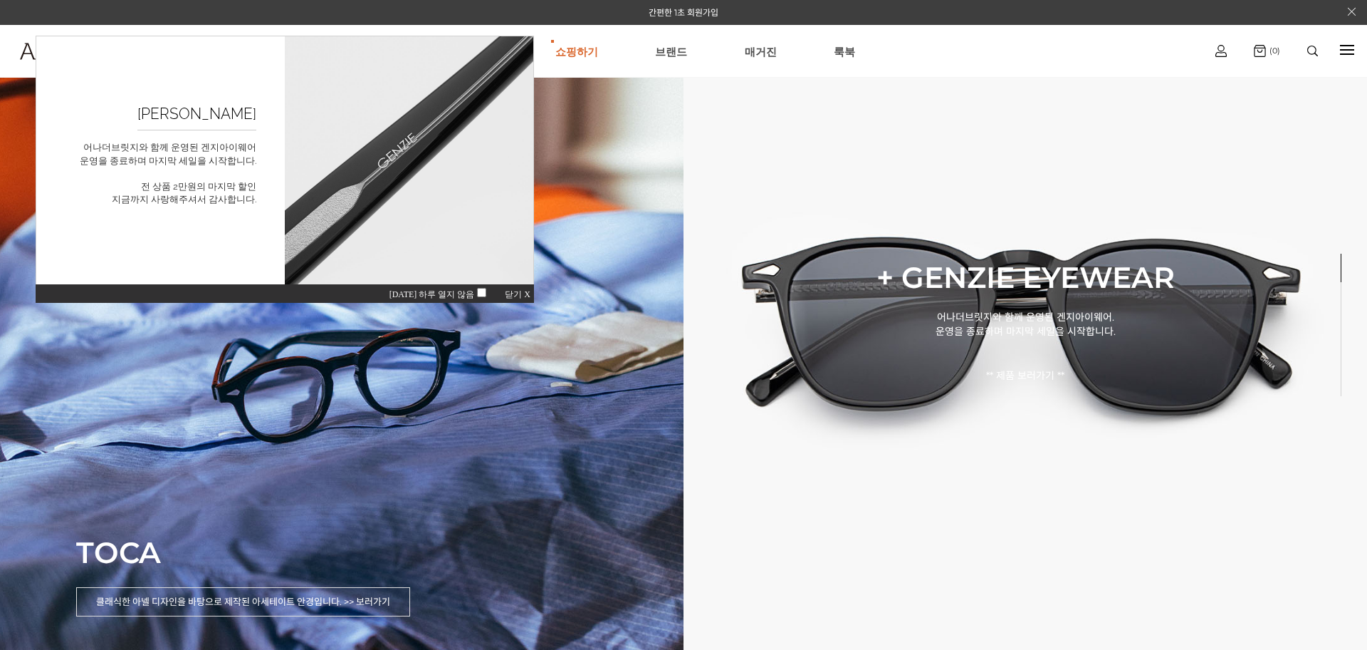
click at [509, 287] on div "오늘 하루 열지 않음 닫기 X" at bounding box center [285, 292] width 499 height 19
click at [510, 291] on span "닫기 X" at bounding box center [518, 294] width 26 height 10
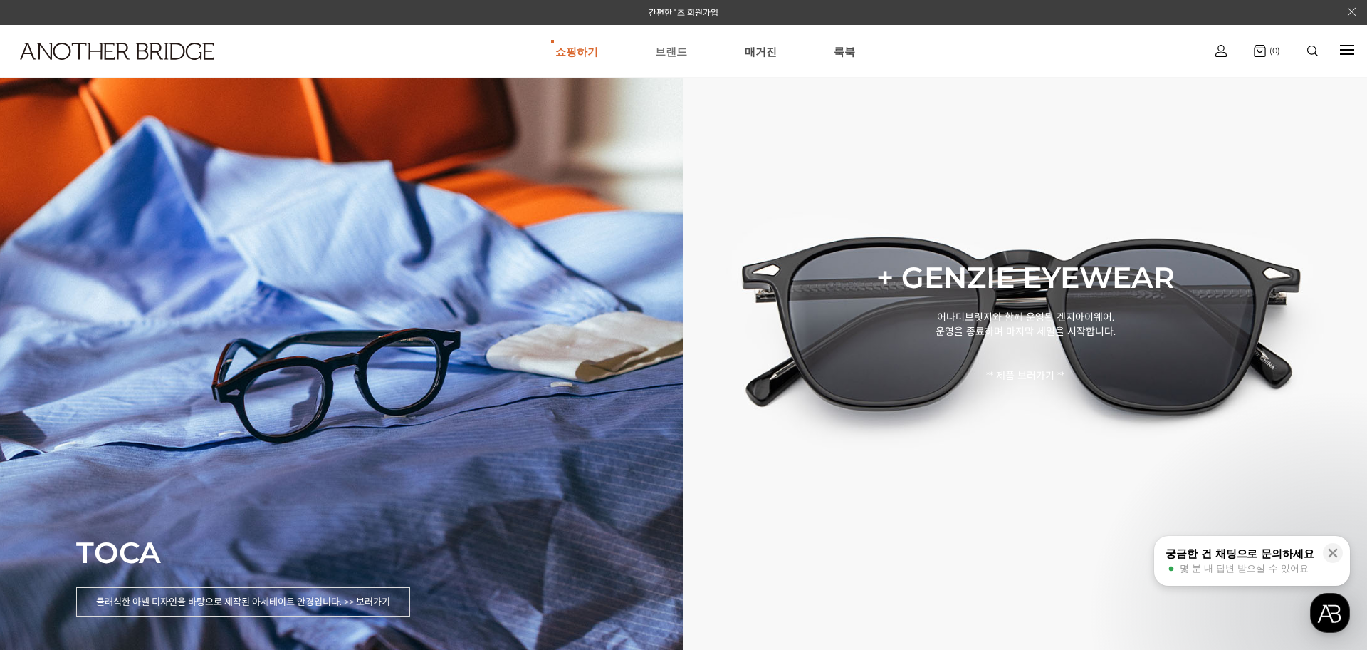
click at [667, 43] on link "브랜드" at bounding box center [671, 51] width 32 height 51
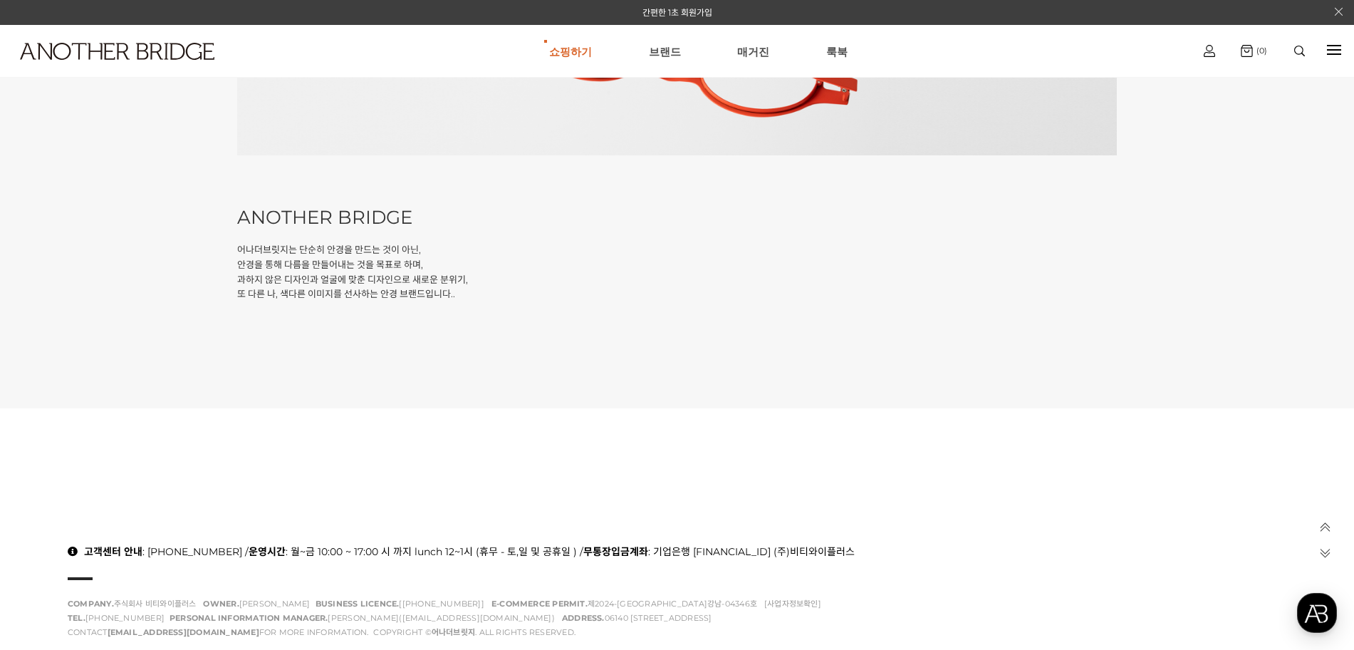
scroll to position [666, 0]
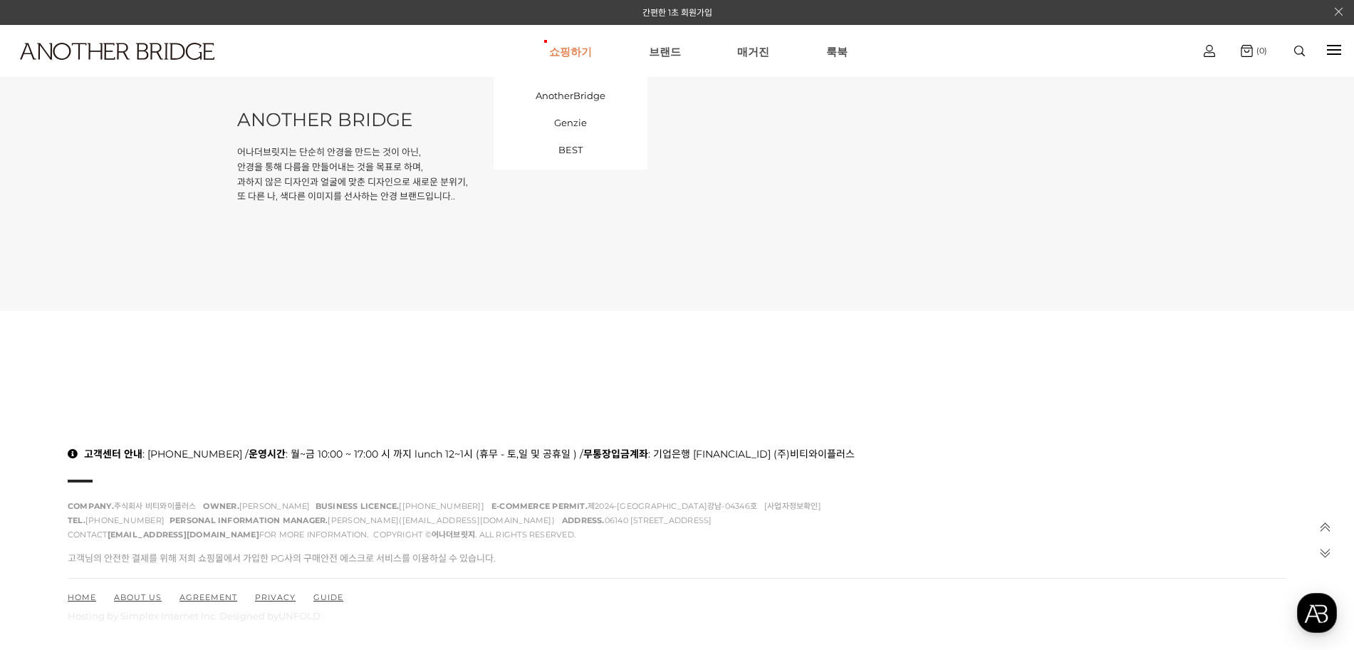
click at [591, 40] on link "쇼핑하기" at bounding box center [570, 51] width 43 height 51
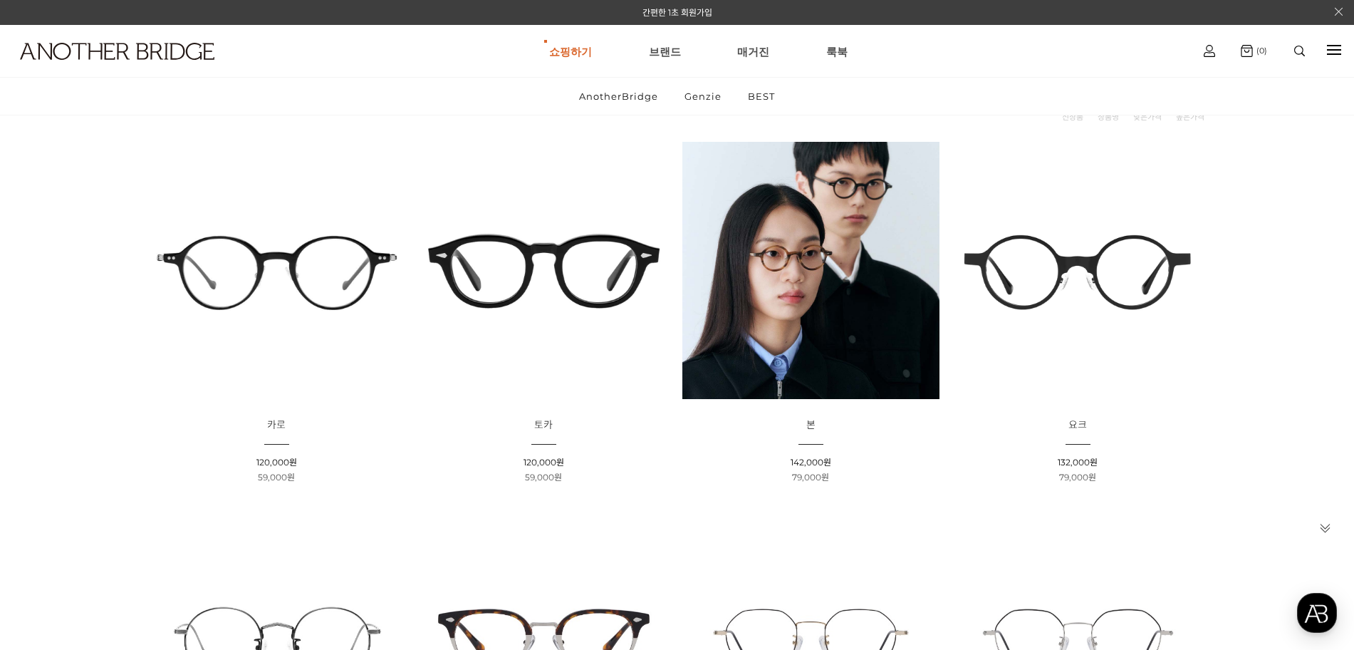
click at [617, 306] on img at bounding box center [543, 270] width 257 height 257
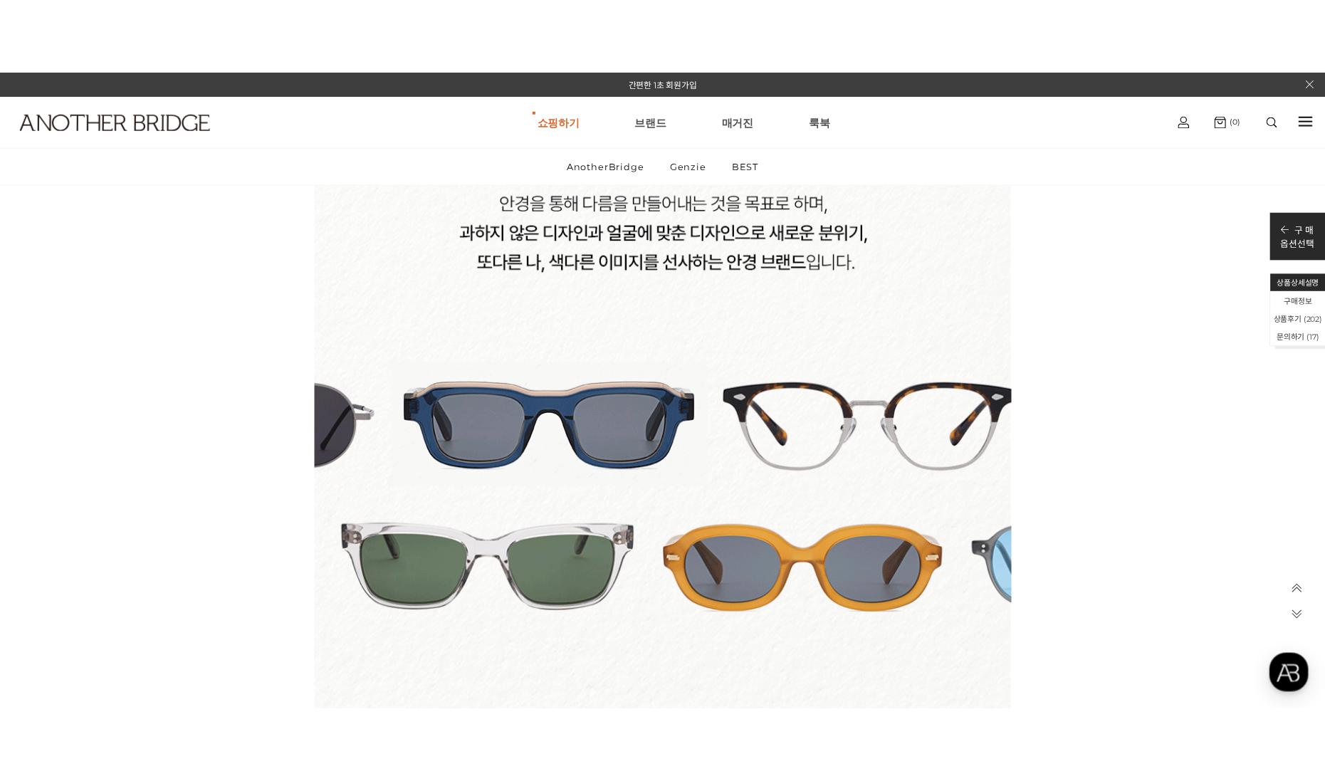
scroll to position [4629, 0]
